Goal: Information Seeking & Learning: Compare options

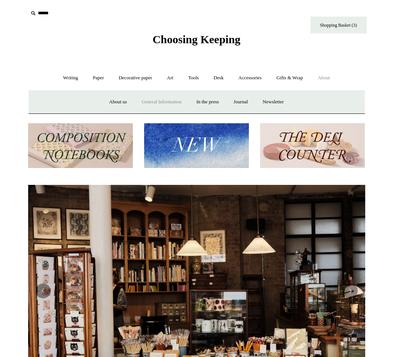
click at [160, 102] on link "General Information" at bounding box center [161, 102] width 53 height 20
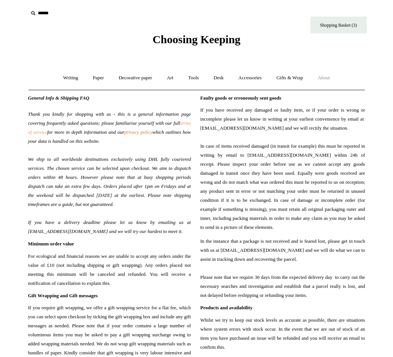
click at [62, 132] on link "terms of service" at bounding box center [109, 127] width 163 height 15
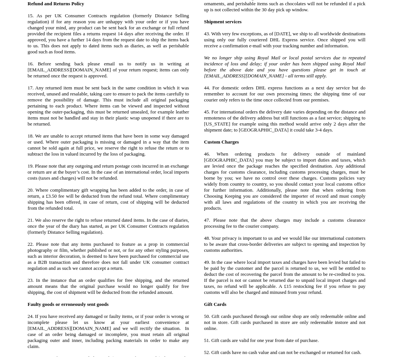
scroll to position [706, 0]
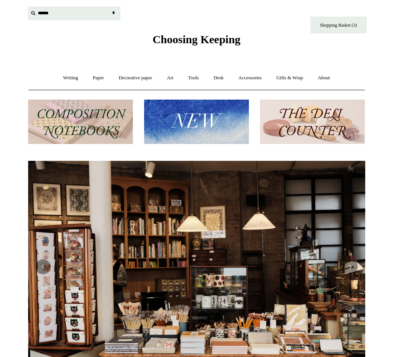
click at [42, 12] on input "text" at bounding box center [74, 13] width 92 height 14
type input "*******"
click at [110, 6] on input "*" at bounding box center [114, 12] width 8 height 13
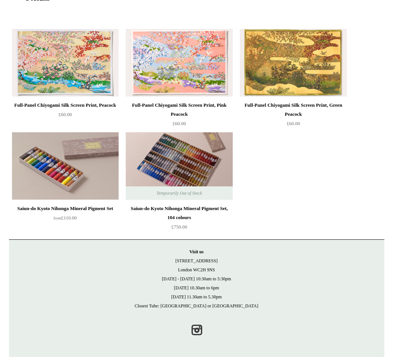
scroll to position [129, 0]
click at [175, 88] on img at bounding box center [179, 63] width 107 height 68
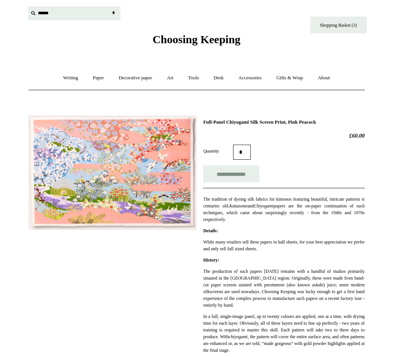
drag, startPoint x: 49, startPoint y: 18, endPoint x: 54, endPoint y: 16, distance: 5.6
click at [50, 17] on input "text" at bounding box center [74, 13] width 92 height 14
type input "*****"
click at [110, 6] on input "*" at bounding box center [114, 12] width 8 height 13
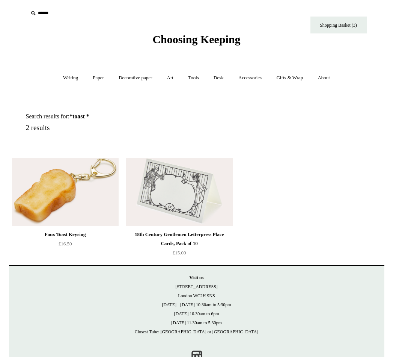
drag, startPoint x: 214, startPoint y: 7, endPoint x: 212, endPoint y: 17, distance: 10.0
click at [212, 13] on div "Choosing Keeping" at bounding box center [196, 23] width 375 height 46
click at [61, 77] on link "Writing +" at bounding box center [70, 78] width 29 height 20
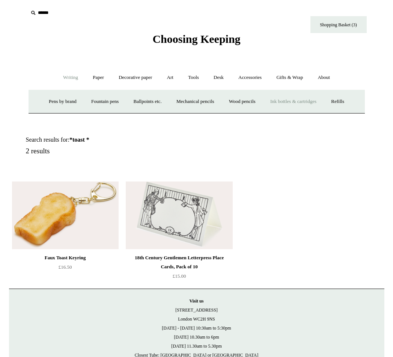
click at [284, 100] on link "Ink bottles & cartridges +" at bounding box center [293, 102] width 60 height 20
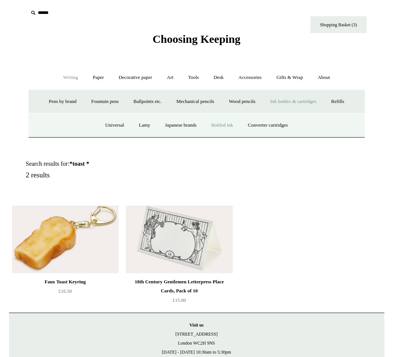
click at [214, 126] on link "Bottled ink" at bounding box center [222, 125] width 35 height 20
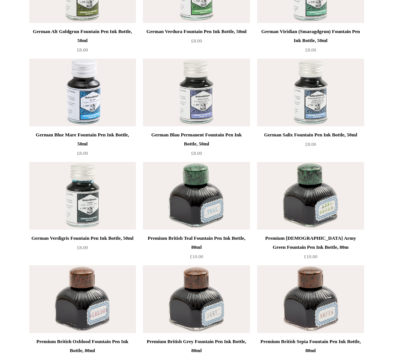
scroll to position [2609, 0]
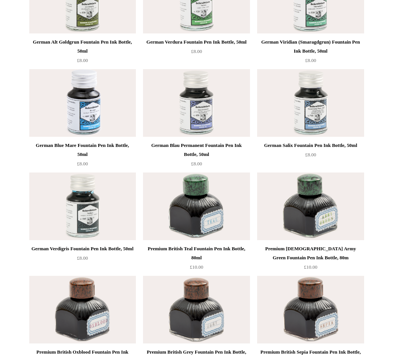
click at [315, 148] on div "German Salix Fountain Pen Ink Bottle, 50ml" at bounding box center [310, 145] width 103 height 9
click at [191, 94] on img at bounding box center [196, 103] width 107 height 68
click at [82, 147] on div "German Blue Mare Fountain Pen Ink Bottle, 50ml" at bounding box center [82, 150] width 103 height 18
